Goal: Information Seeking & Learning: Find specific fact

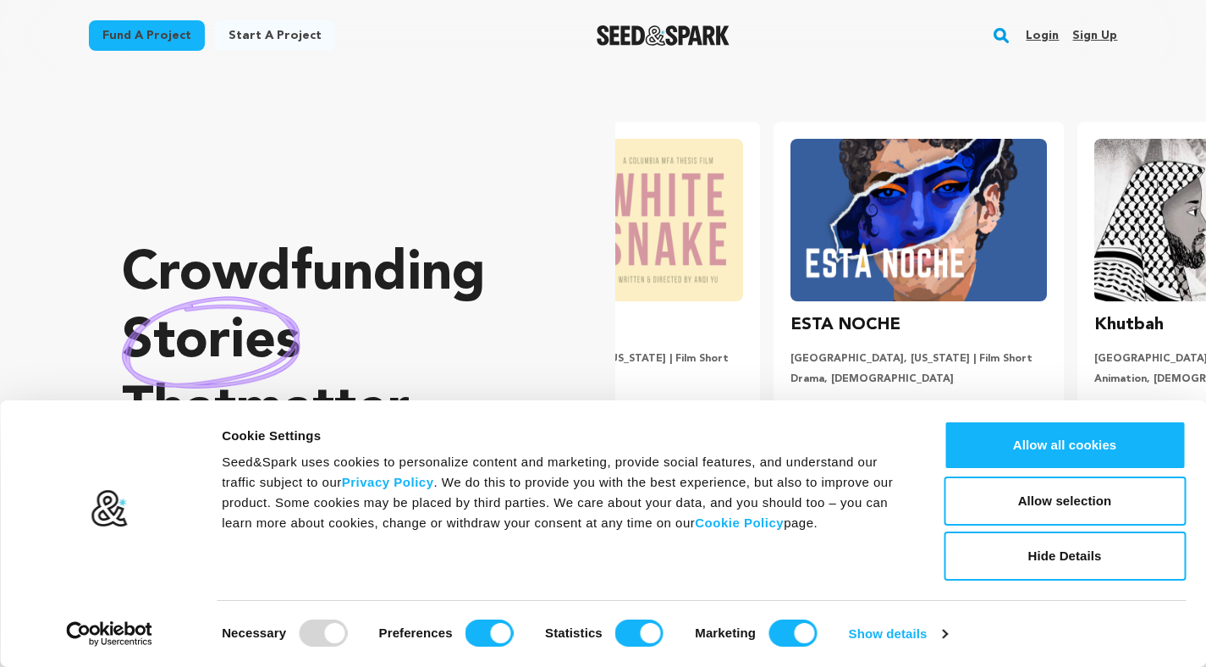
scroll to position [0, 317]
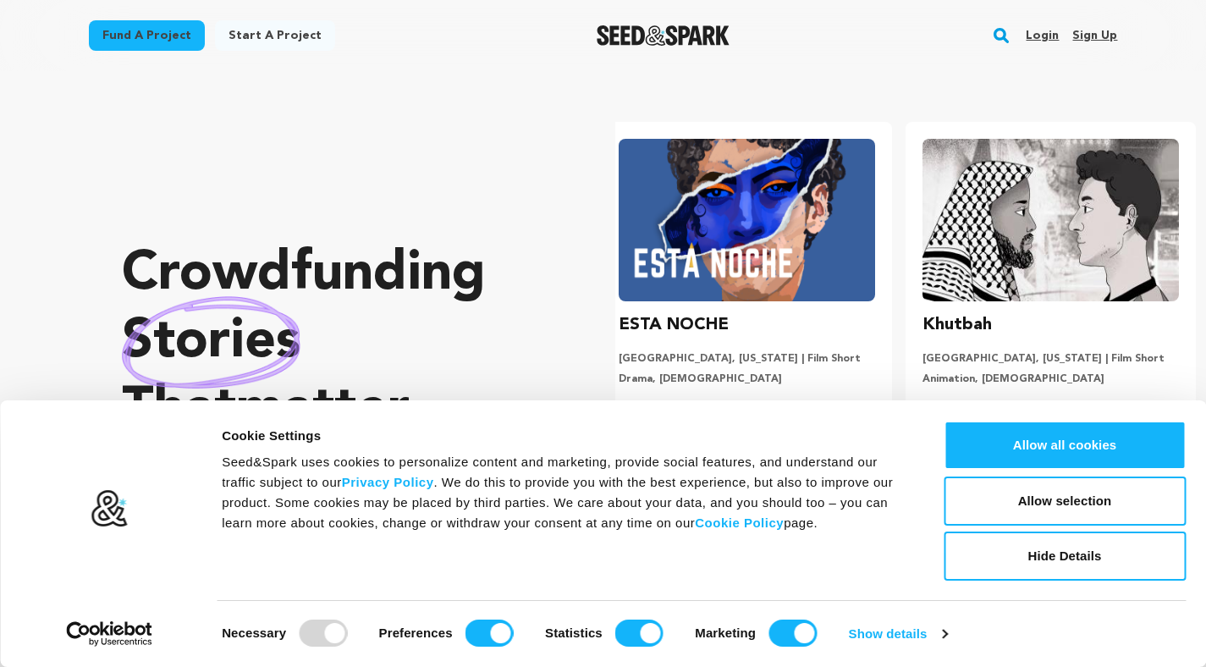
click at [1005, 35] on rect "button" at bounding box center [1001, 35] width 20 height 20
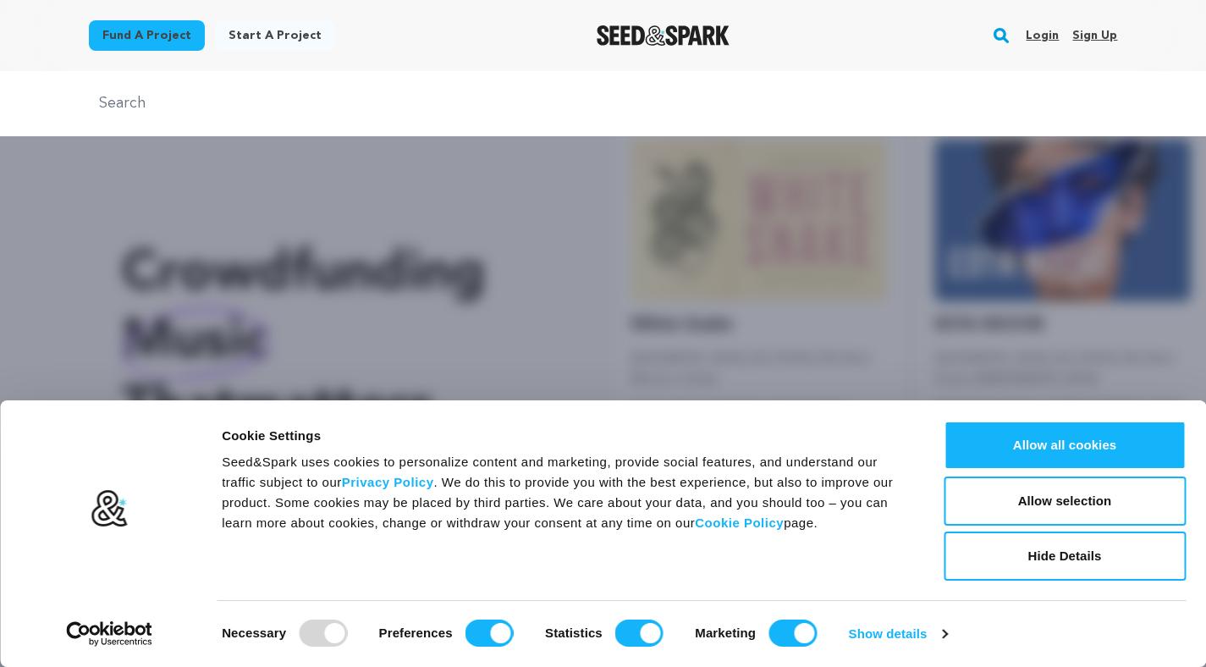
scroll to position [0, 0]
type input "step friend"
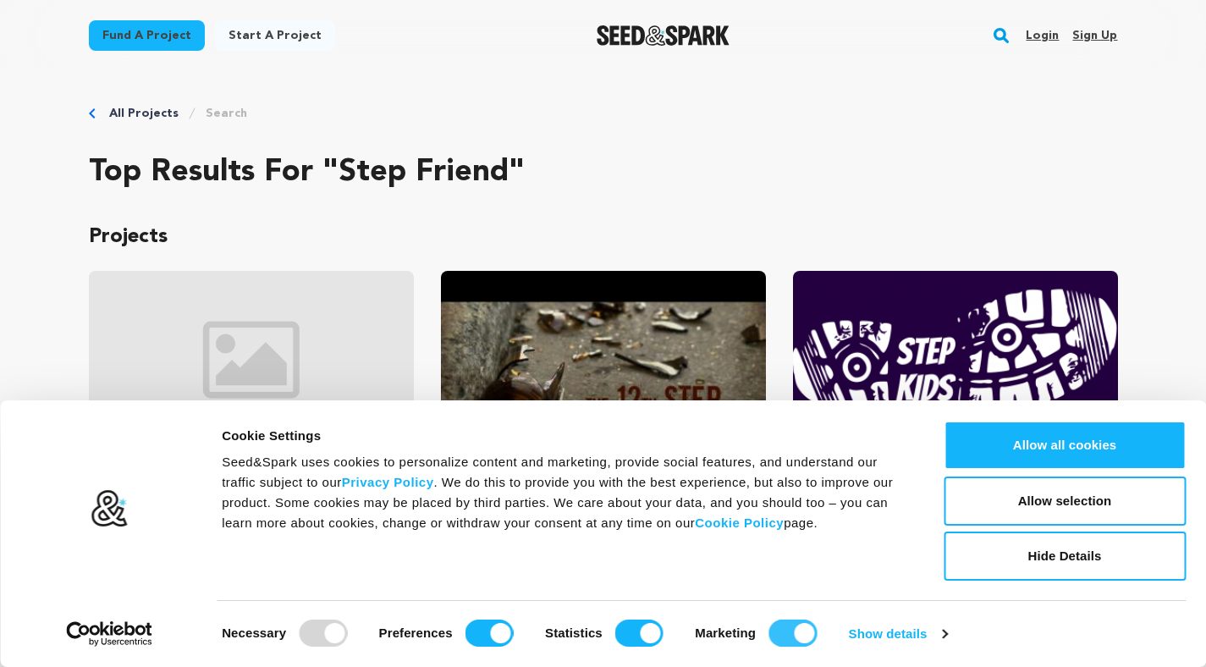
click at [789, 635] on input "Marketing" at bounding box center [792, 632] width 48 height 27
checkbox input "false"
click at [481, 640] on input "Preferences" at bounding box center [489, 632] width 48 height 27
checkbox input "false"
click at [632, 629] on input "Statistics" at bounding box center [639, 632] width 48 height 27
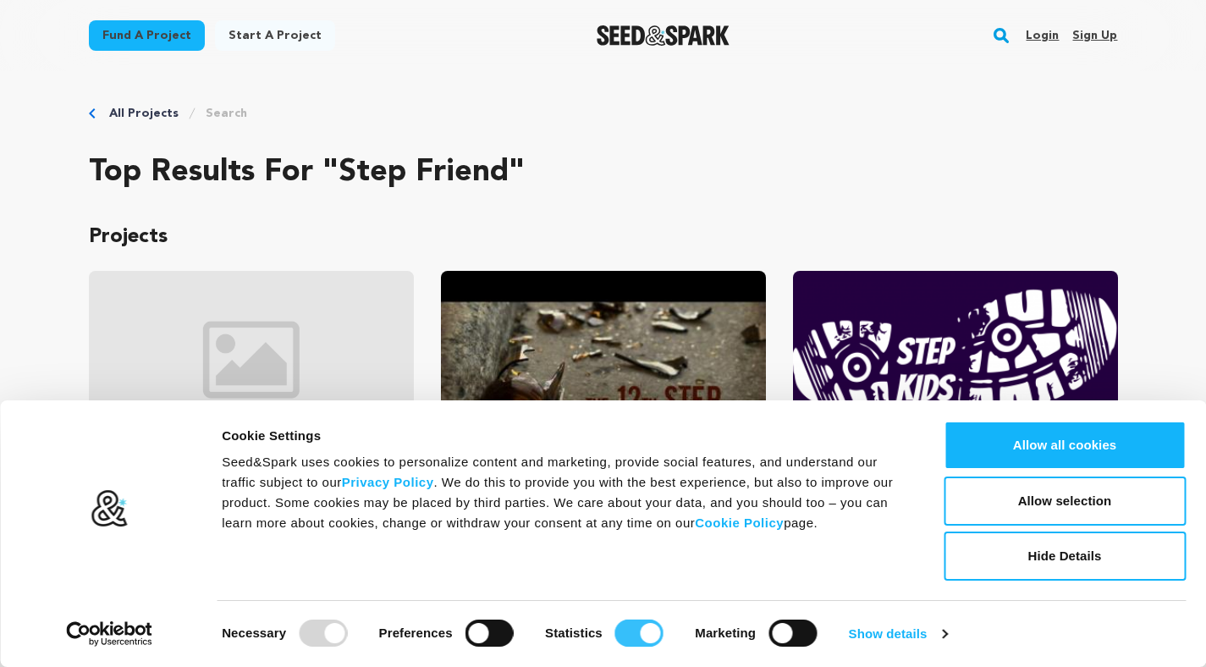
checkbox input "false"
click at [1063, 558] on button "Hide Details" at bounding box center [1064, 555] width 242 height 49
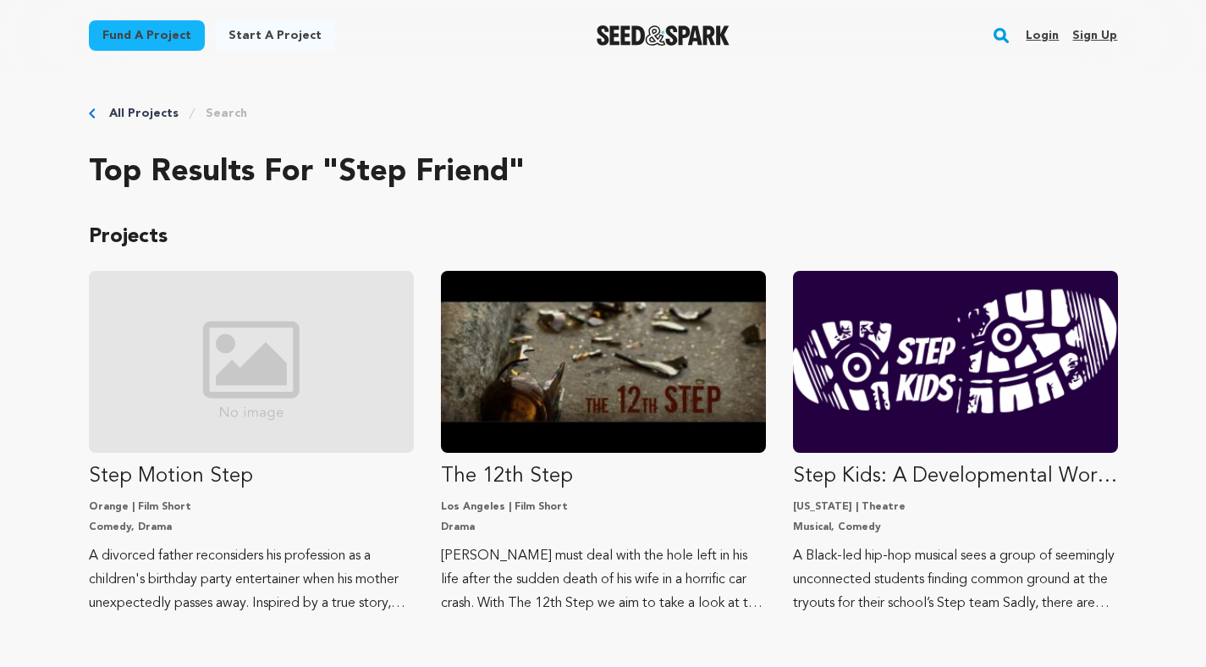
click at [1001, 30] on rect "button" at bounding box center [1001, 35] width 20 height 20
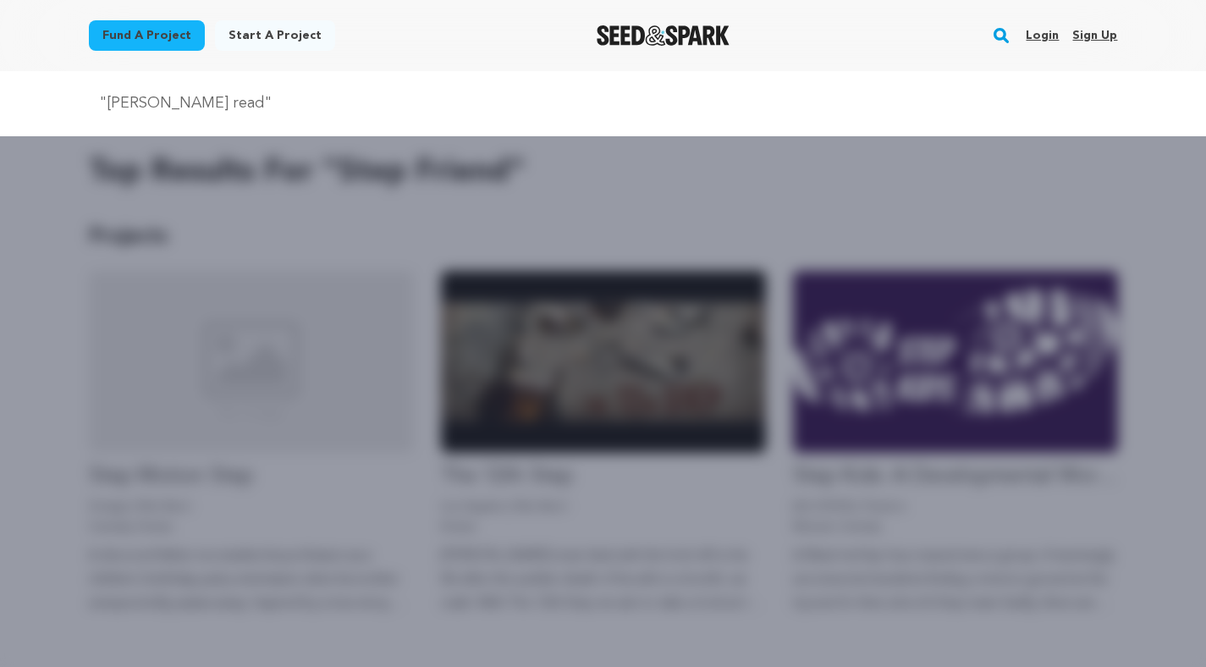
type input ""[PERSON_NAME] read""
